Goal: Task Accomplishment & Management: Manage account settings

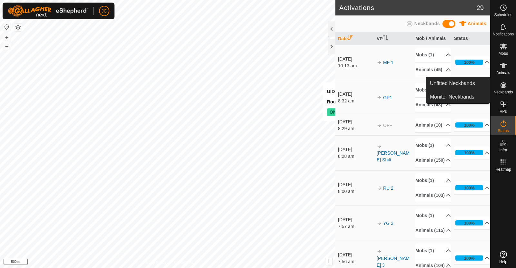
click at [502, 87] on icon at bounding box center [504, 85] width 6 height 6
click at [476, 85] on link "Unfitted Neckbands" at bounding box center [458, 83] width 64 height 13
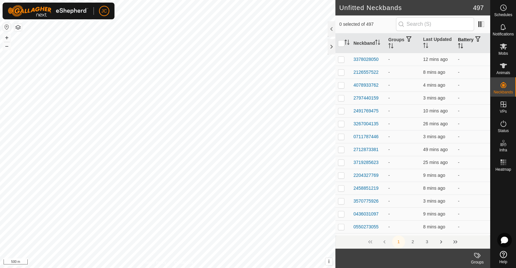
click at [463, 44] on th "Battery" at bounding box center [473, 44] width 35 height 20
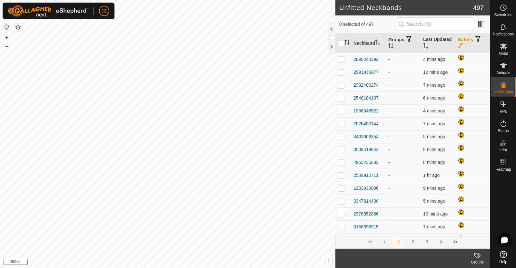
click at [341, 60] on p-checkbox at bounding box center [341, 59] width 6 height 5
checkbox input "true"
click at [341, 73] on p-checkbox at bounding box center [341, 72] width 6 height 5
checkbox input "true"
click at [342, 87] on p-checkbox at bounding box center [341, 85] width 6 height 5
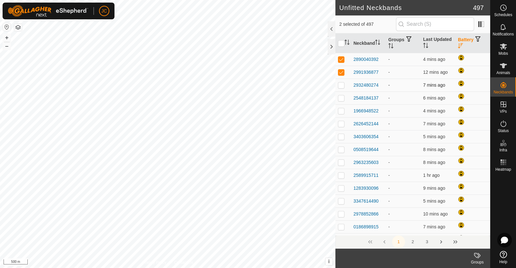
checkbox input "true"
click at [342, 99] on p-checkbox at bounding box center [341, 98] width 6 height 5
checkbox input "true"
click at [342, 113] on p-checkbox at bounding box center [341, 110] width 6 height 5
checkbox input "true"
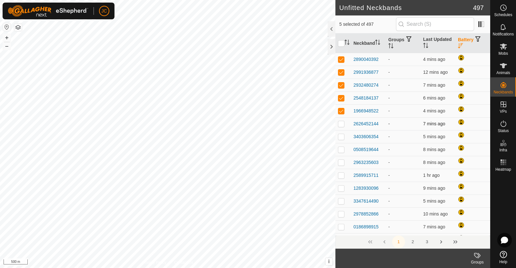
click at [342, 123] on p-checkbox at bounding box center [341, 123] width 6 height 5
checkbox input "true"
click at [341, 138] on p-checkbox at bounding box center [341, 136] width 6 height 5
checkbox input "true"
click at [341, 151] on p-checkbox at bounding box center [341, 149] width 6 height 5
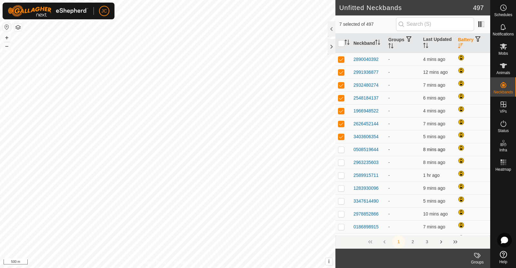
checkbox input "true"
click at [342, 161] on p-checkbox at bounding box center [341, 162] width 6 height 5
checkbox input "true"
click at [342, 176] on p-checkbox at bounding box center [341, 175] width 6 height 5
checkbox input "true"
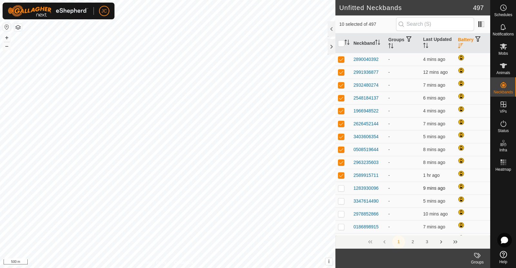
click at [342, 188] on p-checkbox at bounding box center [341, 188] width 6 height 5
checkbox input "true"
click at [341, 200] on p-checkbox at bounding box center [341, 201] width 6 height 5
checkbox input "true"
click at [341, 214] on p-checkbox at bounding box center [341, 214] width 6 height 5
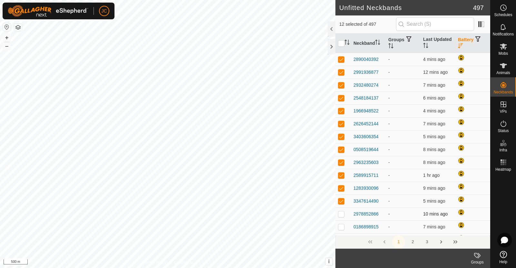
checkbox input "true"
click at [341, 226] on p-checkbox at bounding box center [341, 227] width 6 height 5
checkbox input "true"
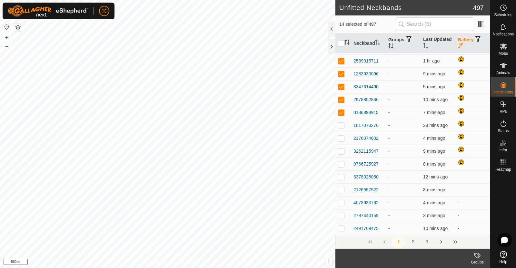
scroll to position [115, 0]
click at [341, 123] on p-checkbox at bounding box center [341, 124] width 6 height 5
checkbox input "true"
click at [341, 136] on p-checkbox at bounding box center [341, 137] width 6 height 5
checkbox input "true"
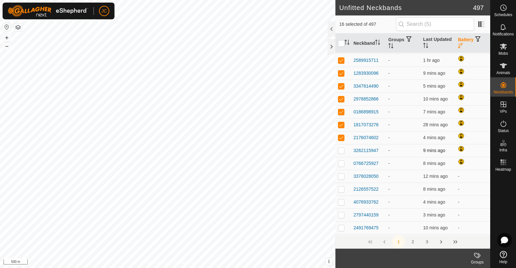
click at [343, 153] on p-checkbox at bounding box center [341, 150] width 6 height 5
checkbox input "true"
click at [343, 163] on p-checkbox at bounding box center [341, 163] width 6 height 5
checkbox input "true"
